Goal: Task Accomplishment & Management: Use online tool/utility

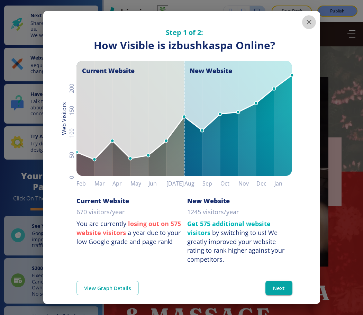
click at [305, 23] on icon "button" at bounding box center [309, 22] width 8 height 8
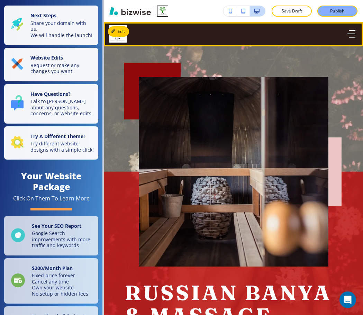
click at [349, 30] on icon "button" at bounding box center [352, 30] width 7 height 0
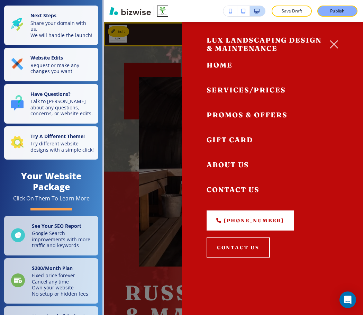
click at [261, 87] on span "SERVICES/PRICES" at bounding box center [246, 90] width 79 height 9
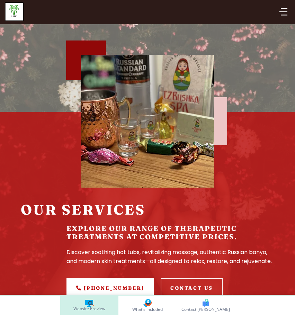
click at [284, 11] on icon "button" at bounding box center [283, 12] width 8 height 8
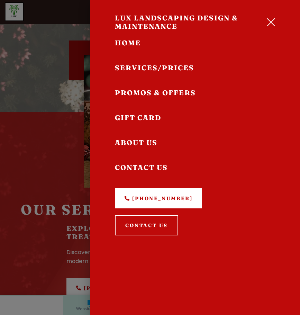
click at [270, 25] on icon "button" at bounding box center [271, 22] width 8 height 8
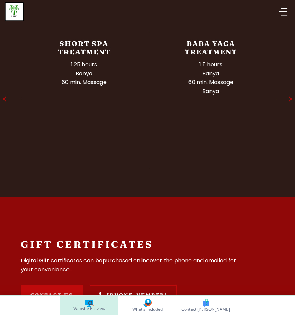
scroll to position [969, 0]
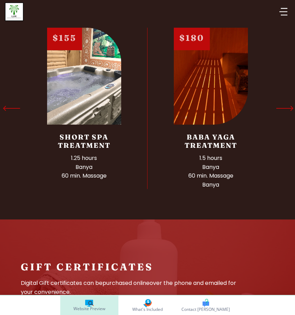
click at [288, 108] on icon "Next Slide" at bounding box center [285, 108] width 16 height 0
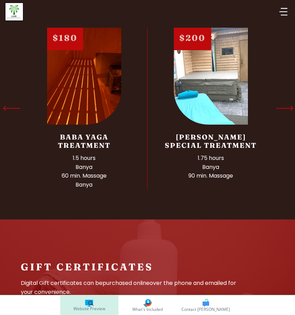
click at [288, 108] on icon "Next Slide" at bounding box center [285, 108] width 16 height 0
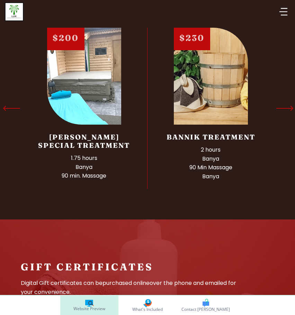
click at [288, 108] on icon "Next Slide" at bounding box center [285, 108] width 16 height 0
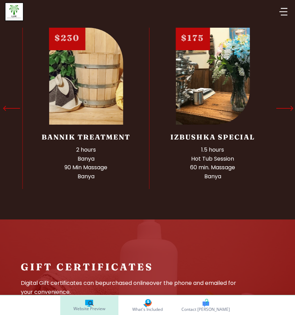
click at [287, 108] on icon "Next Slide" at bounding box center [285, 108] width 16 height 0
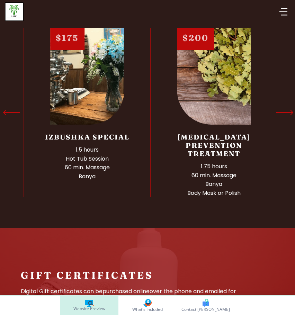
click at [287, 113] on icon "Next Slide" at bounding box center [285, 113] width 16 height 0
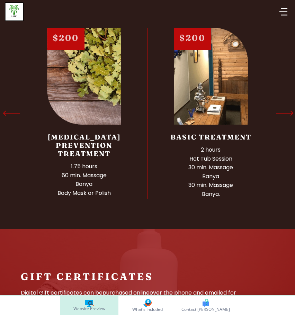
click at [287, 113] on icon "Next Slide" at bounding box center [285, 113] width 16 height 0
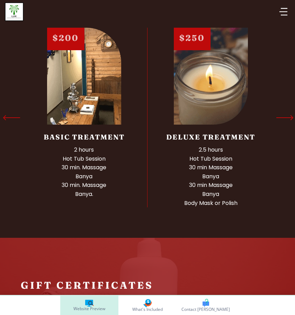
click at [287, 118] on icon "Next Slide" at bounding box center [285, 118] width 16 height 0
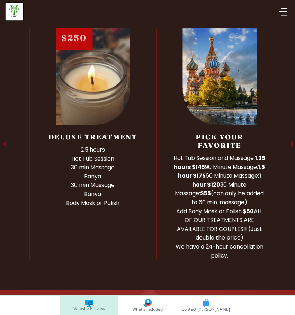
click at [287, 144] on icon "Next Slide" at bounding box center [285, 144] width 16 height 0
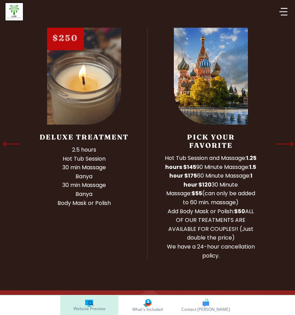
click at [287, 144] on icon "Next Slide" at bounding box center [285, 144] width 16 height 0
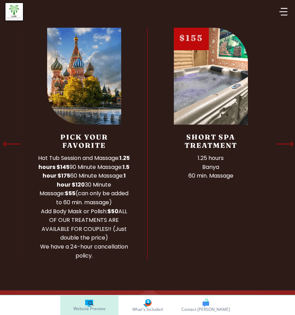
click at [287, 144] on icon "Next Slide" at bounding box center [285, 144] width 16 height 0
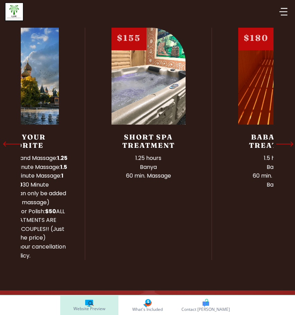
click at [287, 144] on icon "Next Slide" at bounding box center [285, 144] width 16 height 0
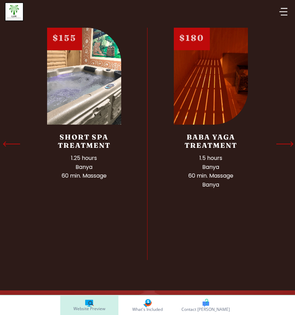
click at [287, 144] on icon "Next Slide" at bounding box center [285, 144] width 16 height 0
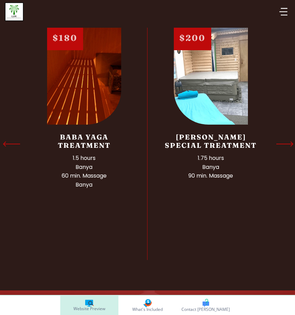
click at [287, 144] on icon "Next Slide" at bounding box center [285, 144] width 16 height 0
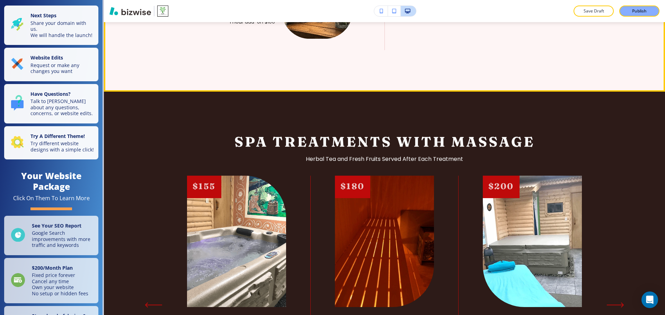
scroll to position [1073, 0]
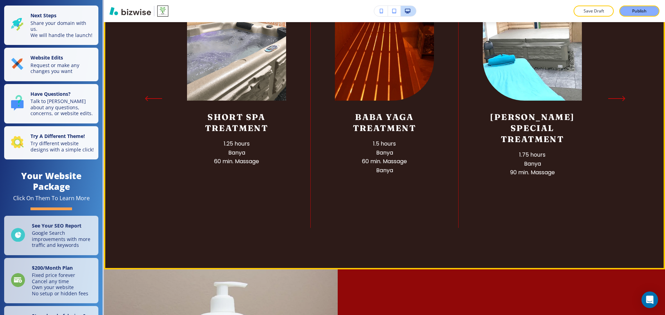
click at [363, 96] on button "Next Slide" at bounding box center [617, 99] width 16 height 6
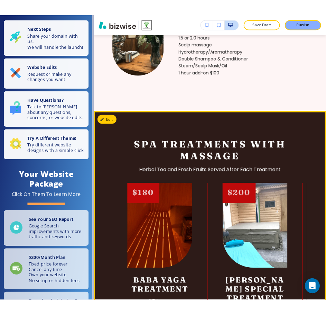
scroll to position [878, 0]
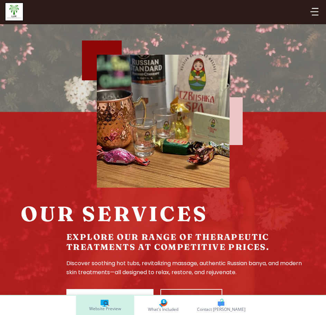
click at [16, 72] on div at bounding box center [155, 113] width 299 height 147
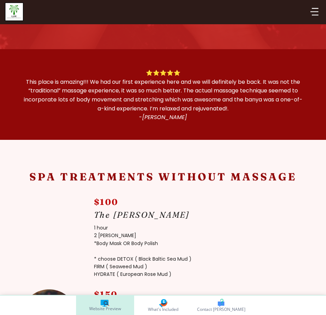
scroll to position [277, 0]
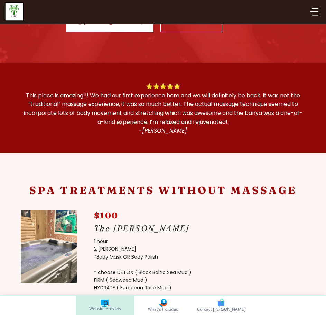
click at [97, 98] on p "This place is amazing!!! We had our first experience here and we will definitel…" at bounding box center [163, 108] width 285 height 35
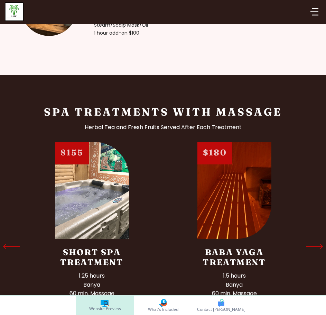
scroll to position [865, 0]
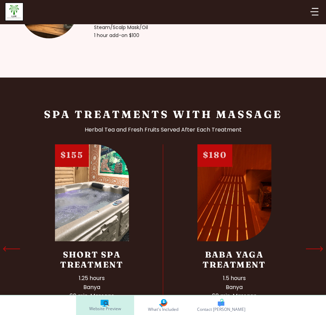
click at [43, 113] on h2 "Spa Treatments With Massage" at bounding box center [163, 114] width 285 height 13
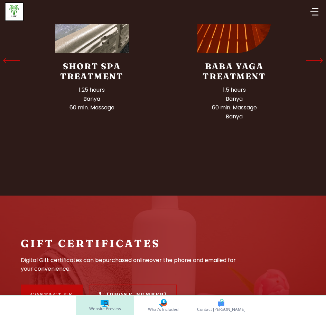
scroll to position [1004, 0]
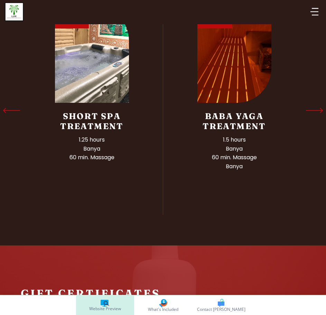
click at [2, 192] on section "Spa Treatments With Massage Herbal Tea and Fresh Fruits Served After Each Treat…" at bounding box center [163, 92] width 326 height 306
click at [20, 134] on section "Spa Treatments With Massage Herbal Tea and Fresh Fruits Served After Each Treat…" at bounding box center [163, 92] width 326 height 306
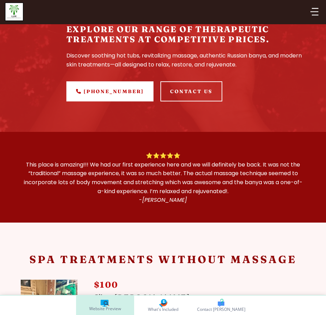
scroll to position [0, 0]
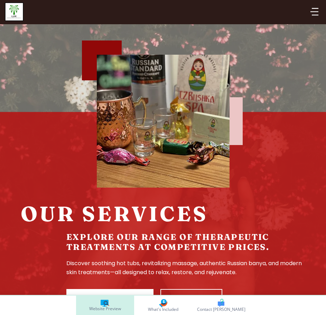
click at [313, 16] on div "button" at bounding box center [315, 12] width 8 height 8
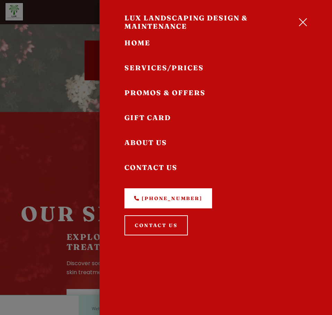
click at [300, 21] on icon "button" at bounding box center [302, 22] width 8 height 8
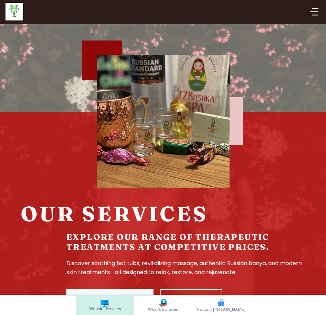
click at [314, 11] on icon "button" at bounding box center [315, 12] width 8 height 8
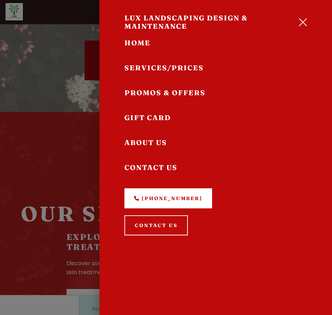
click at [136, 45] on span "HOME" at bounding box center [137, 42] width 26 height 9
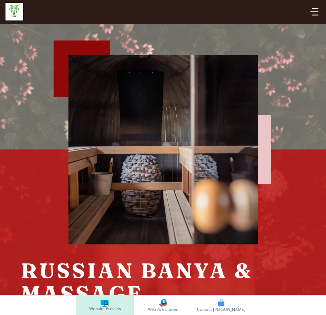
click at [316, 18] on button "button" at bounding box center [315, 12] width 14 height 14
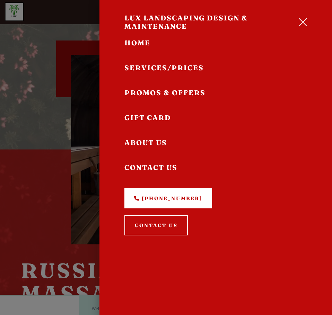
click at [154, 122] on span "GIFT CARD" at bounding box center [147, 117] width 46 height 9
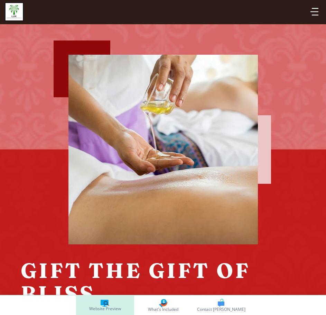
click at [316, 10] on icon "button" at bounding box center [315, 12] width 8 height 8
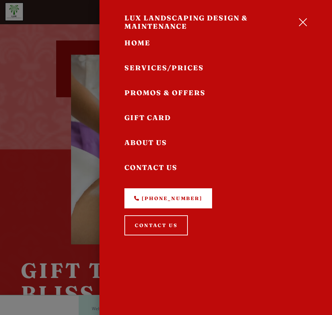
click at [300, 16] on button "button" at bounding box center [302, 22] width 17 height 17
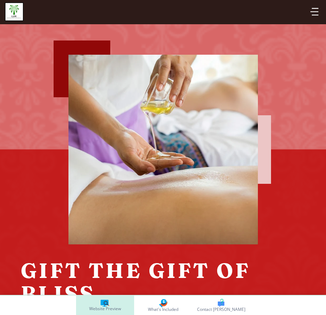
click at [307, 11] on div at bounding box center [163, 11] width 317 height 19
click at [313, 12] on icon "button" at bounding box center [315, 12] width 8 height 0
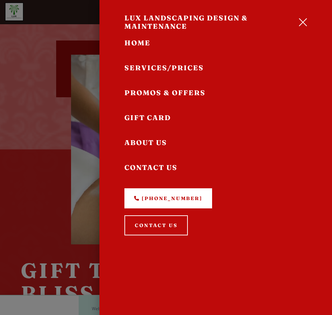
click at [304, 20] on icon "button" at bounding box center [302, 22] width 8 height 8
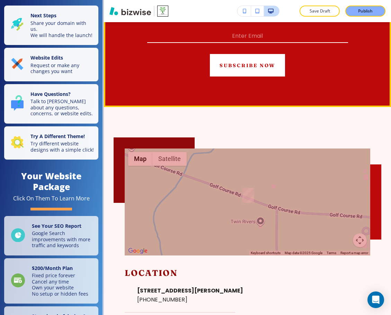
scroll to position [762, 0]
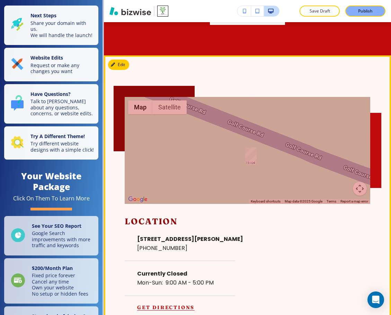
drag, startPoint x: 227, startPoint y: 165, endPoint x: 228, endPoint y: 171, distance: 5.7
click at [228, 171] on div at bounding box center [247, 150] width 245 height 107
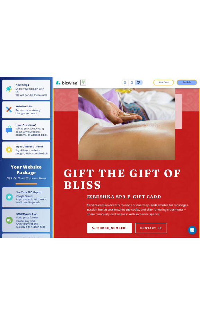
scroll to position [0, 0]
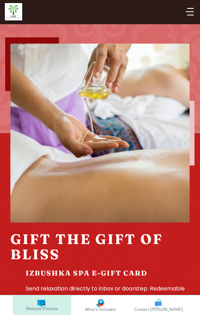
click at [151, 8] on div at bounding box center [100, 11] width 192 height 19
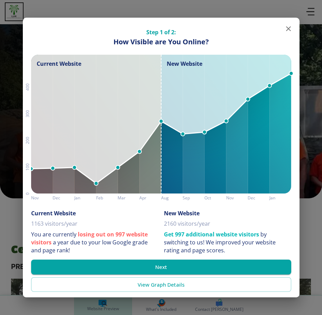
click at [291, 31] on icon "button" at bounding box center [289, 29] width 8 height 8
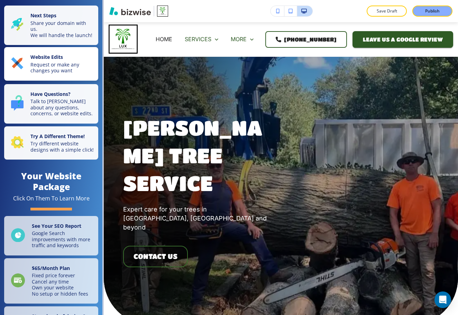
click at [50, 74] on p "Request or make any changes you want" at bounding box center [62, 68] width 64 height 12
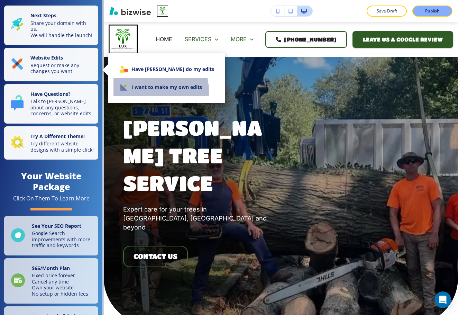
click at [157, 91] on li "I want to make my own edits" at bounding box center [167, 87] width 106 height 18
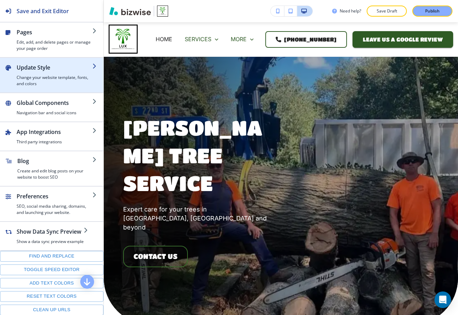
click at [64, 79] on h4 "Change your website template, fonts, and colors" at bounding box center [55, 80] width 76 height 12
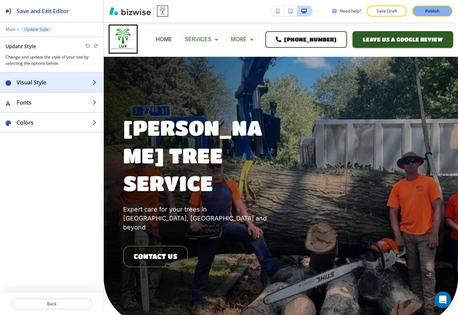
click at [60, 84] on h2 "Visual Style" at bounding box center [55, 82] width 76 height 8
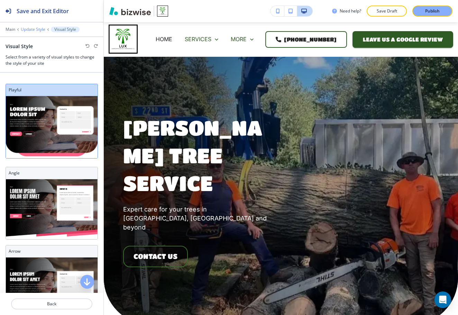
click at [35, 30] on p "Update Style" at bounding box center [33, 29] width 25 height 5
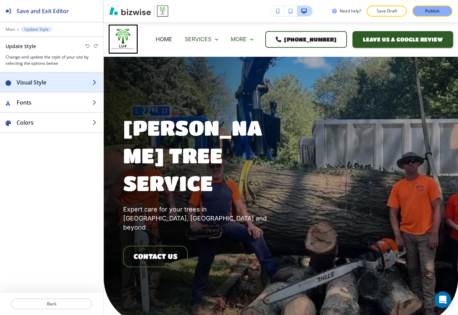
click at [62, 84] on h2 "Visual Style" at bounding box center [55, 82] width 76 height 8
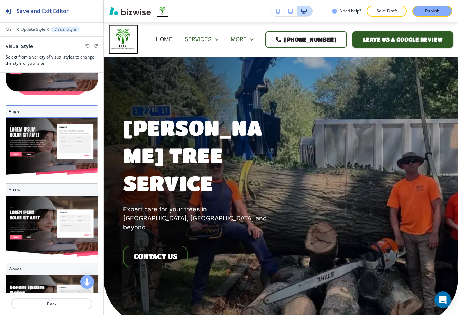
scroll to position [69, 0]
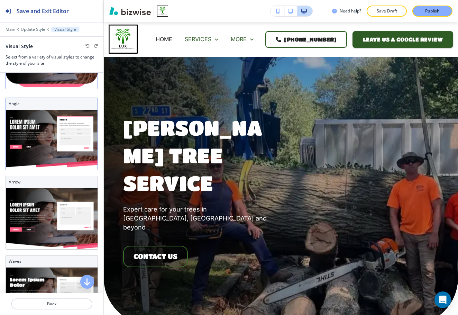
click at [47, 137] on img at bounding box center [52, 140] width 92 height 60
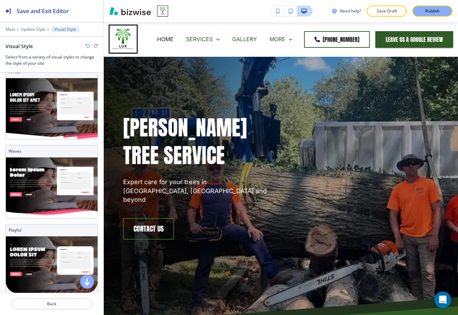
scroll to position [185, 0]
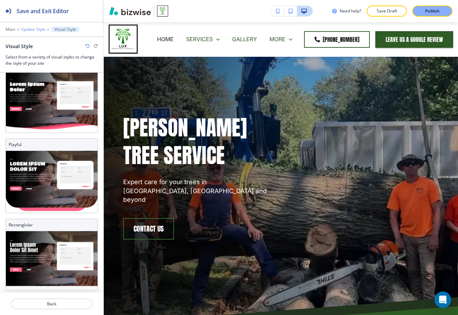
click at [34, 30] on p "Update Style" at bounding box center [33, 29] width 25 height 5
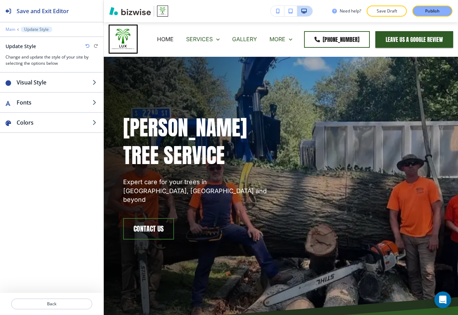
click at [11, 29] on p "Main" at bounding box center [11, 29] width 10 height 5
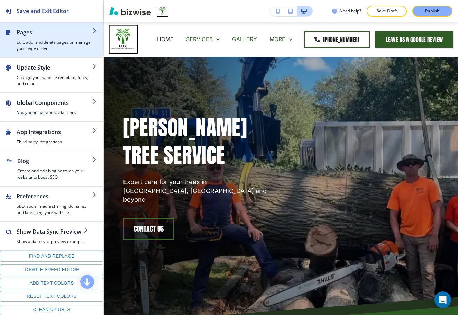
click at [45, 51] on h4 "Edit, add, and delete pages or manage your page order" at bounding box center [55, 45] width 76 height 12
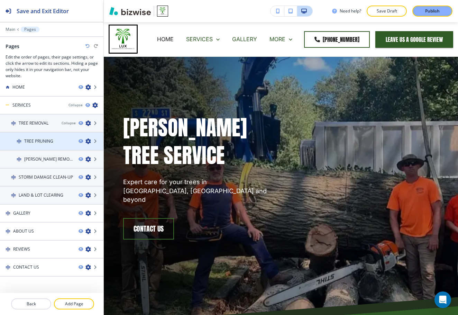
scroll to position [8, 0]
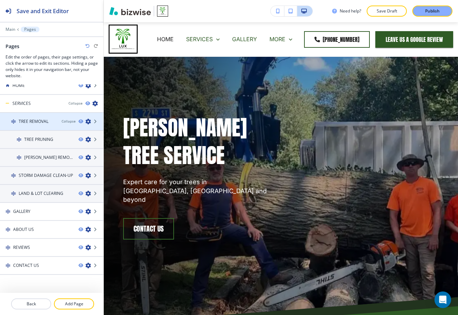
click at [30, 122] on h4 "TREE REMOVAL" at bounding box center [34, 121] width 30 height 6
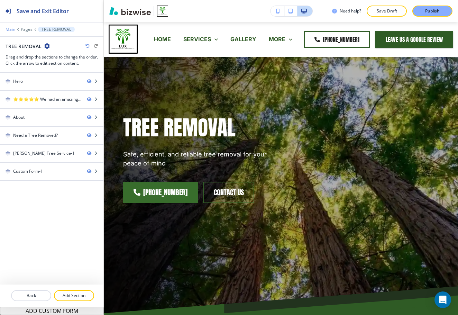
click at [8, 28] on p "Main" at bounding box center [11, 29] width 10 height 5
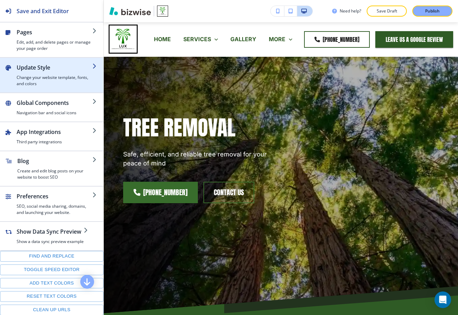
click at [61, 80] on h4 "Change your website template, fonts, and colors" at bounding box center [55, 80] width 76 height 12
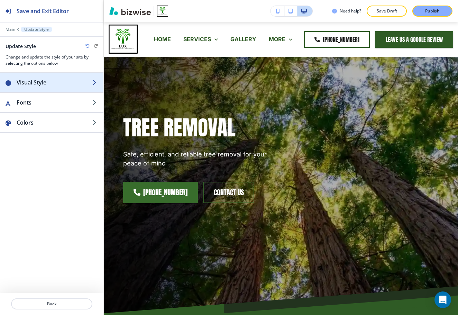
click at [59, 87] on div "button" at bounding box center [52, 90] width 104 height 6
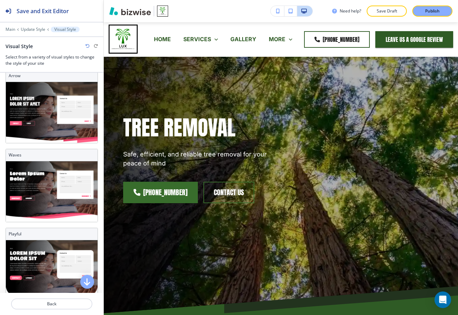
scroll to position [0, 0]
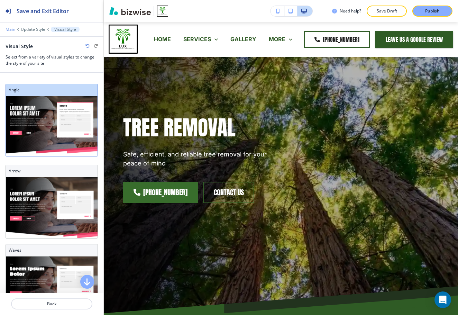
click at [9, 30] on p "Main" at bounding box center [11, 29] width 10 height 5
